Goal: Navigation & Orientation: Find specific page/section

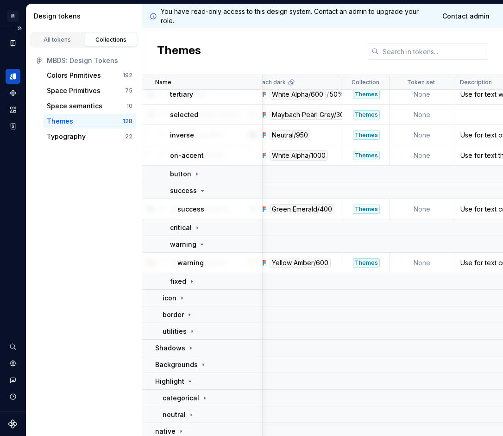
scroll to position [96, 816]
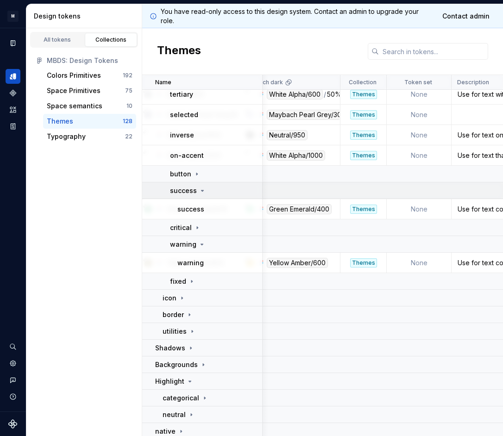
click at [201, 192] on icon at bounding box center [202, 190] width 7 height 7
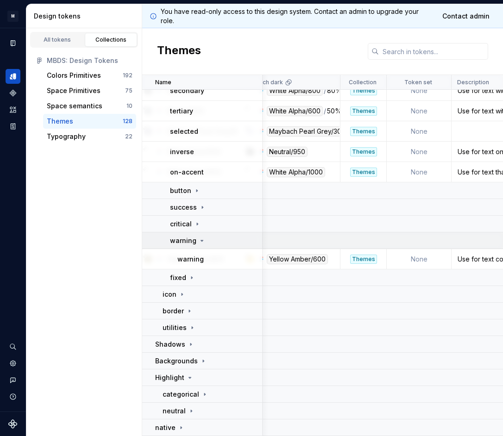
click at [200, 243] on icon at bounding box center [201, 240] width 7 height 7
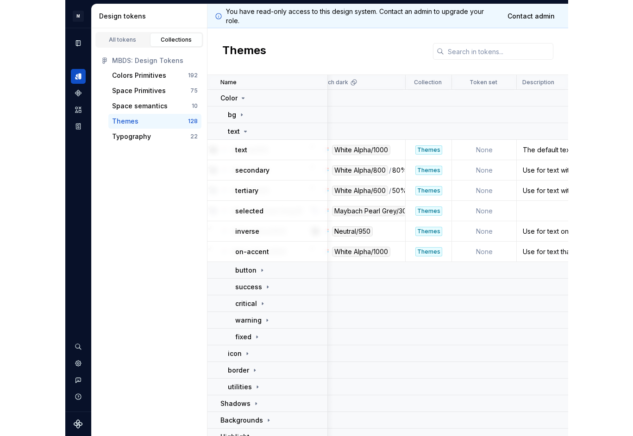
scroll to position [0, 816]
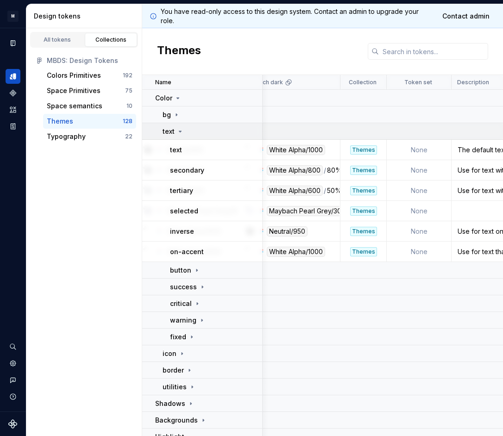
click at [178, 139] on td "text" at bounding box center [202, 131] width 120 height 17
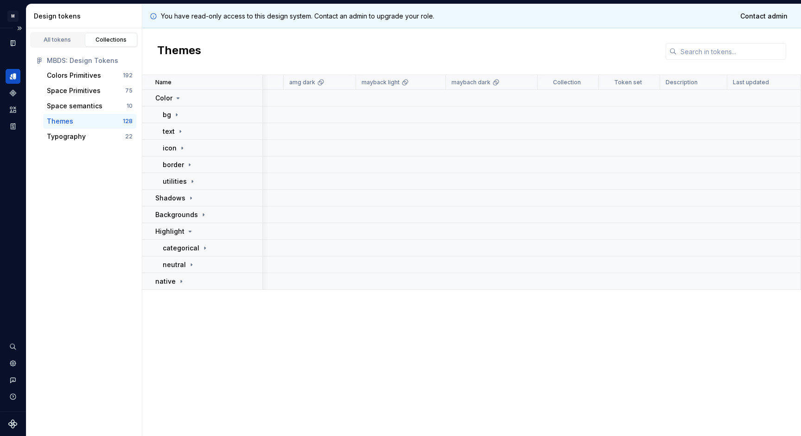
scroll to position [0, 625]
